Goal: Task Accomplishment & Management: Manage account settings

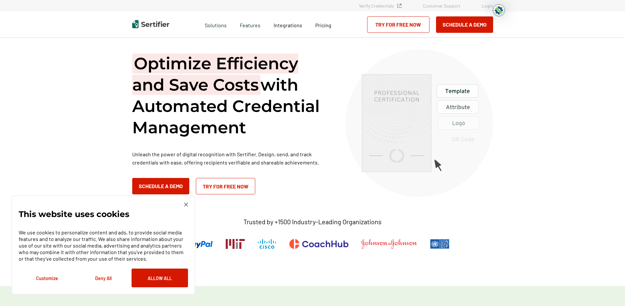
click at [490, 7] on link "Login" at bounding box center [487, 6] width 11 height 6
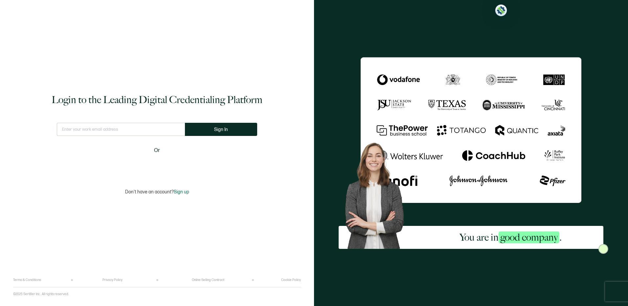
click at [117, 125] on input "text" at bounding box center [121, 129] width 128 height 13
type input "[PERSON_NAME][EMAIL_ADDRESS][DOMAIN_NAME]"
click at [197, 126] on button "Sign In" at bounding box center [223, 129] width 72 height 13
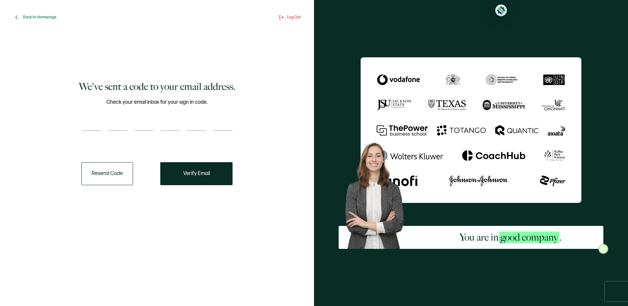
click at [91, 124] on input "number" at bounding box center [91, 124] width 20 height 13
type input "4"
type input "3"
type input "4"
type input "2"
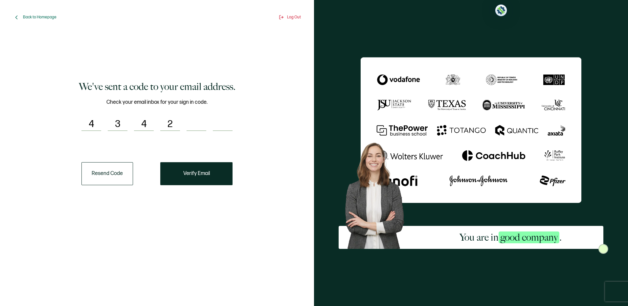
type input "8"
click at [182, 178] on button "Verify Email" at bounding box center [196, 173] width 72 height 23
